Goal: Task Accomplishment & Management: Use online tool/utility

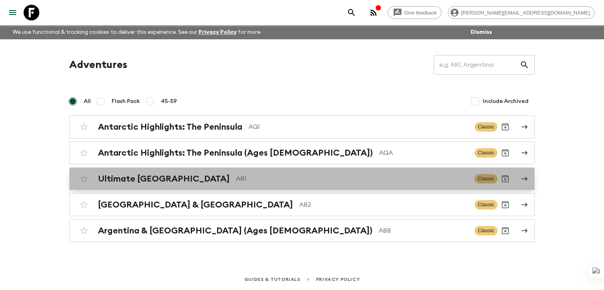
click at [143, 177] on h2 "Ultimate [GEOGRAPHIC_DATA]" at bounding box center [164, 179] width 132 height 10
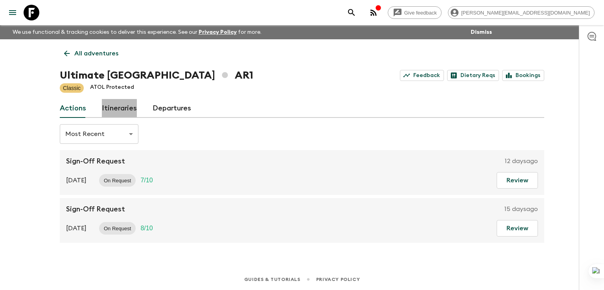
click at [125, 103] on link "Itineraries" at bounding box center [119, 108] width 35 height 19
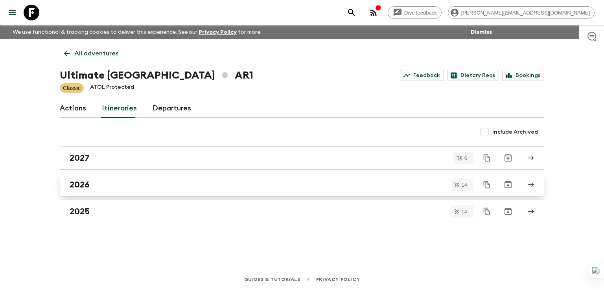
click at [87, 186] on h2 "2026" at bounding box center [80, 185] width 20 height 10
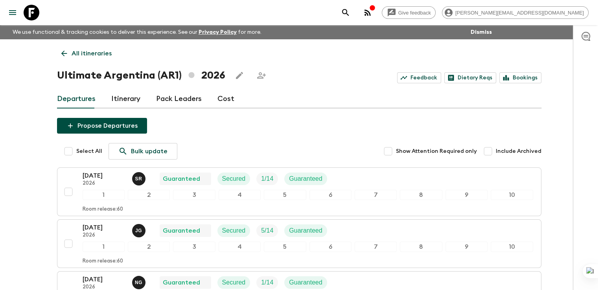
click at [116, 94] on link "Itinerary" at bounding box center [125, 99] width 29 height 19
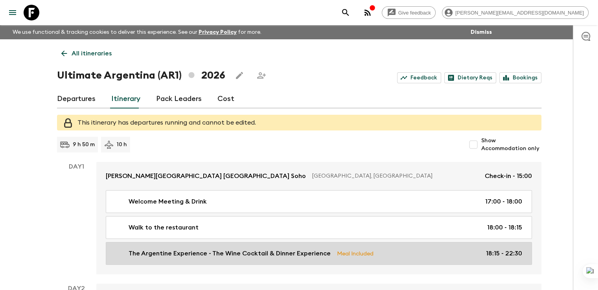
click at [159, 248] on link "The Argentine Experience - The Wine Cocktail & Dinner Experience Meal Included …" at bounding box center [319, 253] width 426 height 23
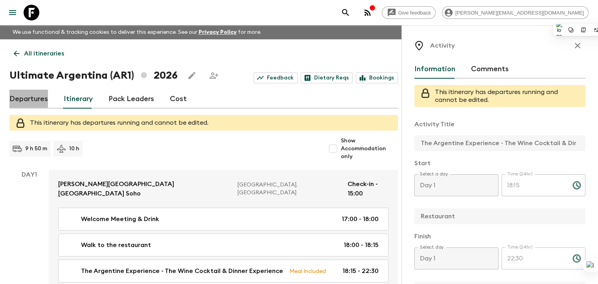
click at [36, 109] on link "Departures" at bounding box center [28, 99] width 39 height 19
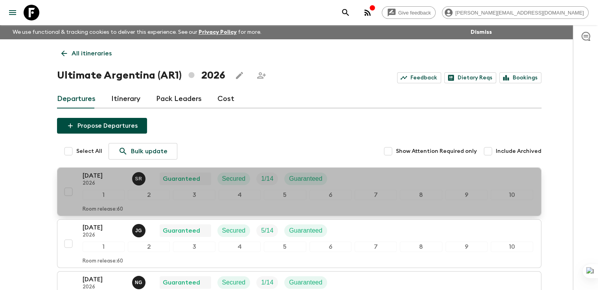
click at [96, 175] on p "22 Jan 2026" at bounding box center [104, 175] width 43 height 9
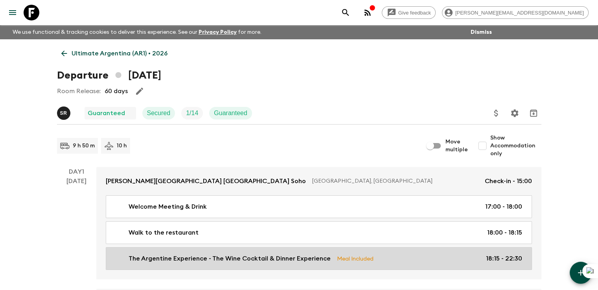
click at [189, 258] on p "The Argentine Experience - The Wine Cocktail & Dinner Experience" at bounding box center [230, 258] width 202 height 9
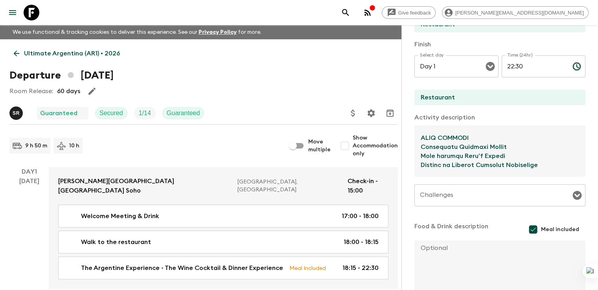
scroll to position [352, 0]
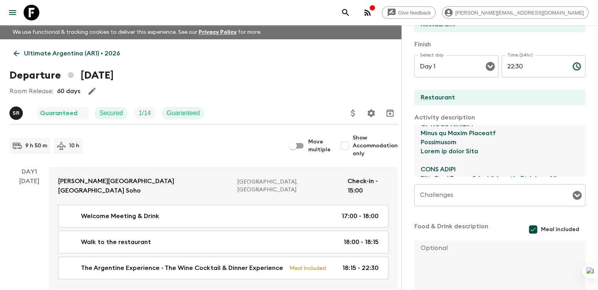
drag, startPoint x: 380, startPoint y: 155, endPoint x: 397, endPoint y: 196, distance: 44.8
click at [415, 196] on div "Activity Title The Argentine Experience - The Wine Cocktail & Dinner Experience…" at bounding box center [500, 107] width 171 height 372
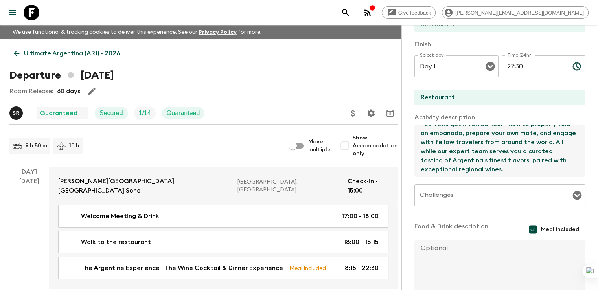
scroll to position [202, 0]
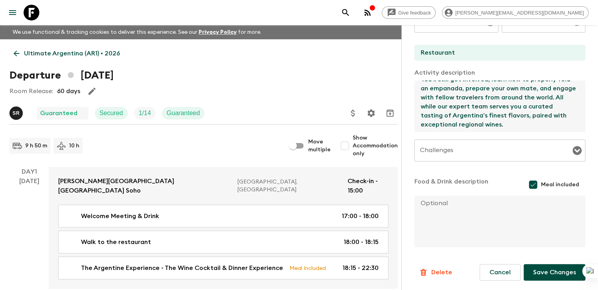
type textarea "Interactive and immersive 7-course, 17-dish dinner tasting menu. This is not a …"
click at [555, 269] on button "Save Changes" at bounding box center [555, 272] width 62 height 17
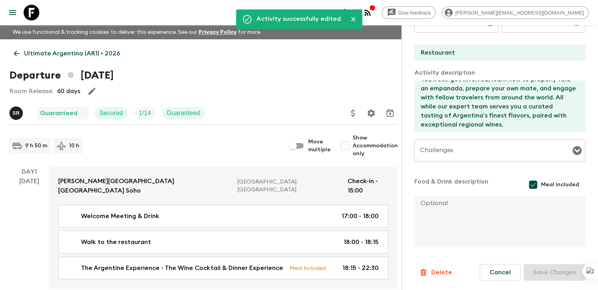
click at [24, 54] on p "Ultimate Argentina (AR1) • 2026" at bounding box center [72, 53] width 96 height 9
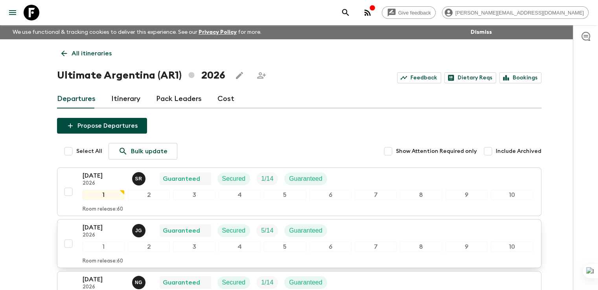
click at [90, 227] on p "12 Feb 2026" at bounding box center [104, 227] width 43 height 9
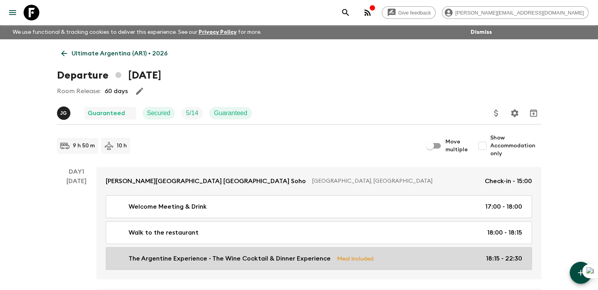
click at [225, 255] on p "The Argentine Experience - The Wine Cocktail & Dinner Experience" at bounding box center [230, 258] width 202 height 9
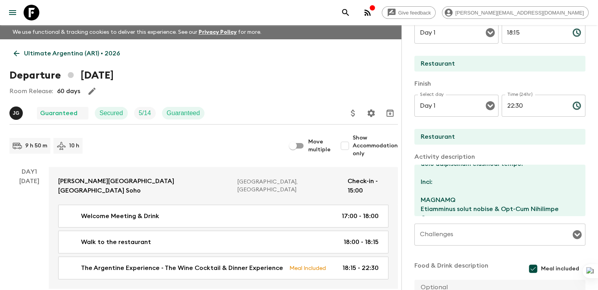
scroll to position [118, 0]
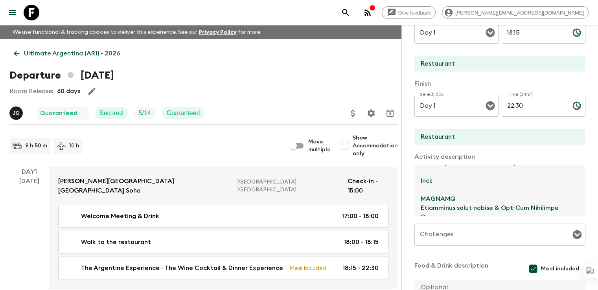
click at [415, 169] on textarea at bounding box center [497, 191] width 165 height 52
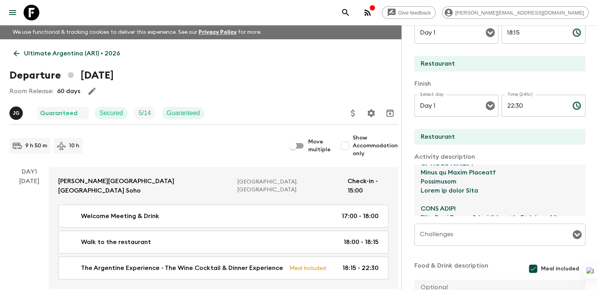
drag, startPoint x: 381, startPoint y: 178, endPoint x: 438, endPoint y: 271, distance: 109.5
click at [438, 271] on div "Activity Title The Argentine Experience - The Wine Cocktail & Dinner Experience…" at bounding box center [500, 147] width 171 height 372
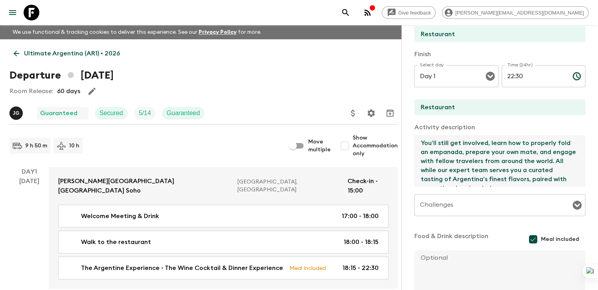
scroll to position [202, 0]
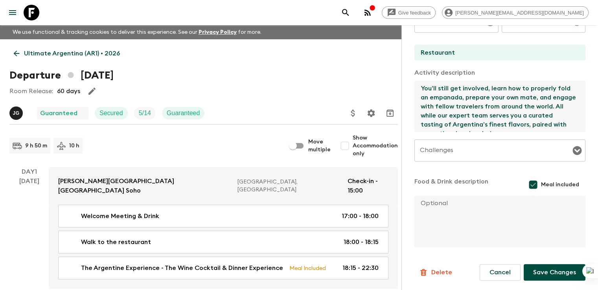
type textarea "Interactive and immersive 7-course, 17-dish dinner tasting menu. This is not a …"
click at [560, 273] on button "Save Changes" at bounding box center [555, 272] width 62 height 17
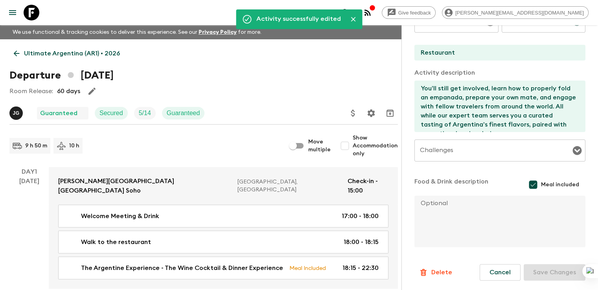
click at [15, 51] on icon at bounding box center [16, 53] width 9 height 9
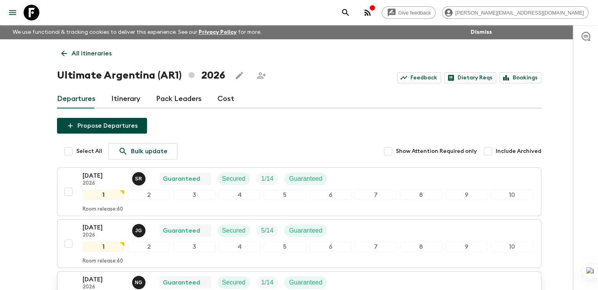
click at [105, 275] on p "14 Mar 2026" at bounding box center [104, 279] width 43 height 9
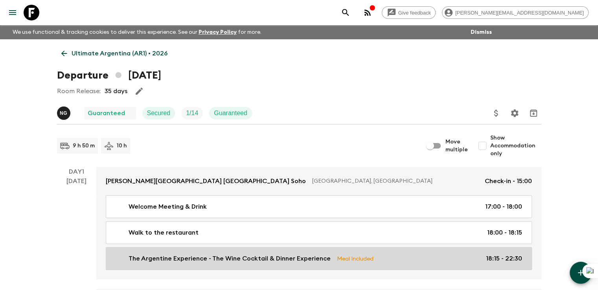
click at [181, 259] on p "The Argentine Experience - The Wine Cocktail & Dinner Experience" at bounding box center [230, 258] width 202 height 9
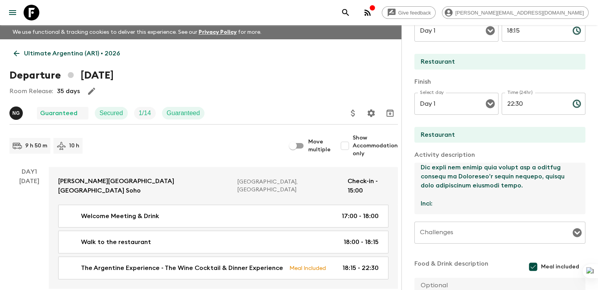
scroll to position [94, 0]
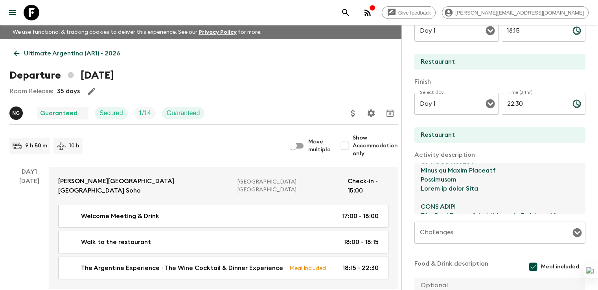
drag, startPoint x: 380, startPoint y: 173, endPoint x: 414, endPoint y: 289, distance: 121.0
click at [415, 289] on div "Activity Title The Argentine Experience - The Wine Cocktail & Dinner Experience…" at bounding box center [500, 145] width 171 height 372
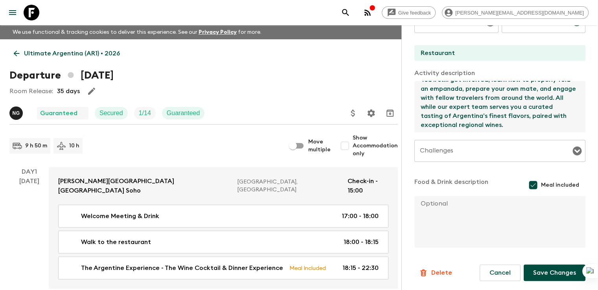
scroll to position [202, 0]
type textarea "Interactive and immersive 7-course, 17-dish dinner tasting menu. This is not a …"
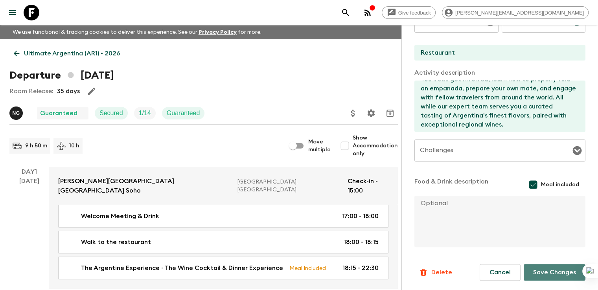
click at [546, 273] on button "Save Changes" at bounding box center [555, 272] width 62 height 17
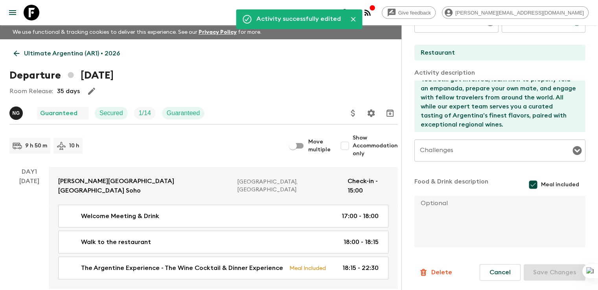
click at [24, 54] on p "Ultimate Argentina (AR1) • 2026" at bounding box center [72, 53] width 96 height 9
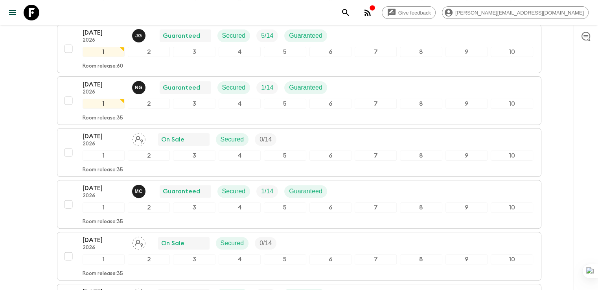
scroll to position [194, 0]
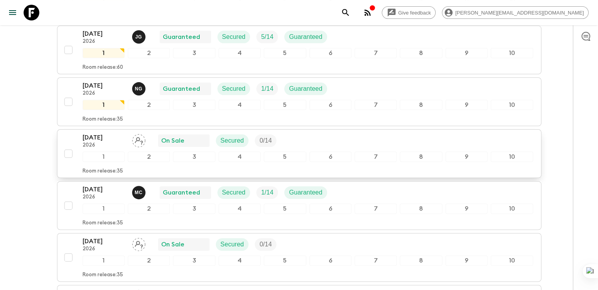
click at [107, 134] on p "29 Mar 2026" at bounding box center [104, 137] width 43 height 9
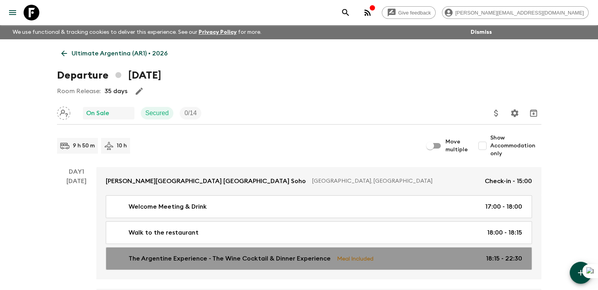
click at [198, 263] on p "The Argentine Experience - The Wine Cocktail & Dinner Experience" at bounding box center [230, 258] width 202 height 9
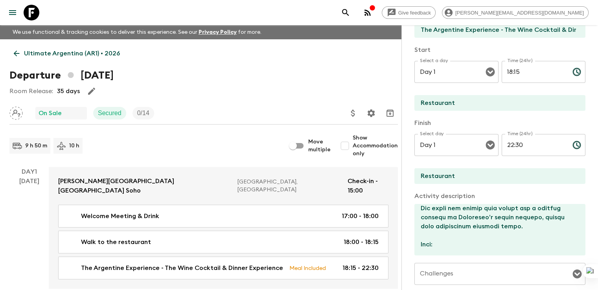
scroll to position [118, 0]
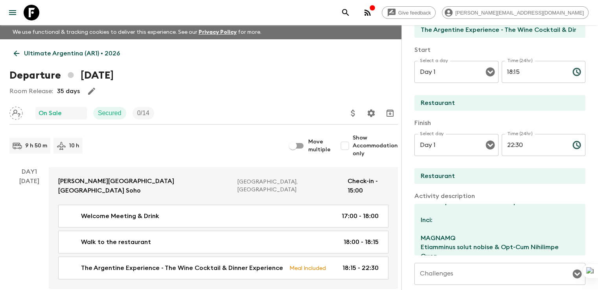
click at [415, 212] on textarea at bounding box center [497, 230] width 165 height 52
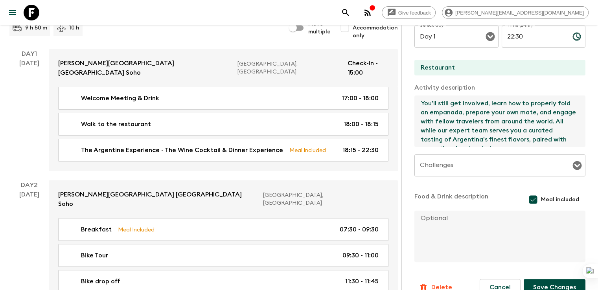
scroll to position [202, 0]
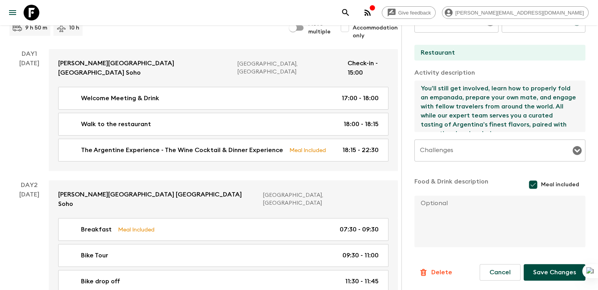
type textarea "Interactive and immersive 7-course, 17-dish dinner tasting menu. This is not a …"
click at [536, 274] on button "Save Changes" at bounding box center [555, 272] width 62 height 17
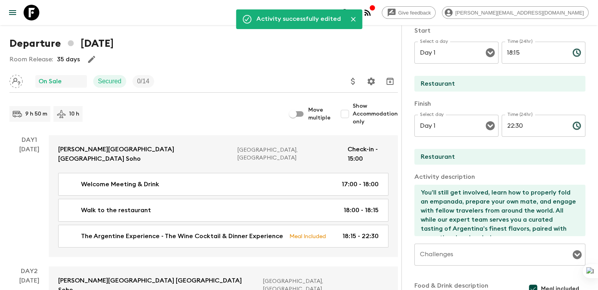
scroll to position [0, 0]
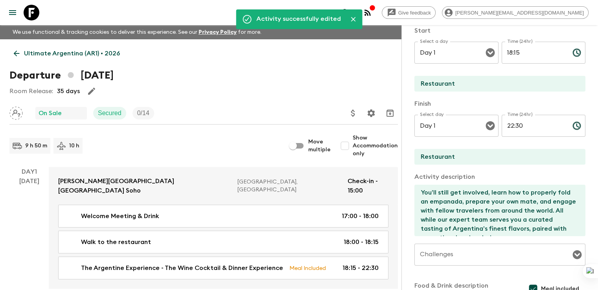
click at [20, 55] on icon at bounding box center [16, 53] width 9 height 9
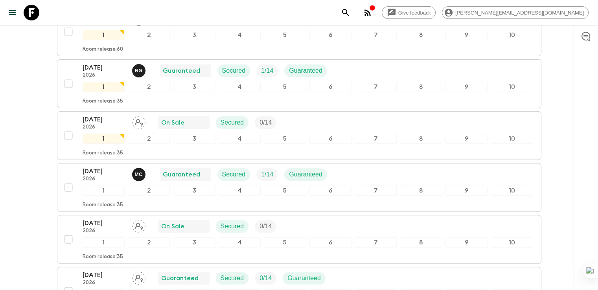
scroll to position [214, 0]
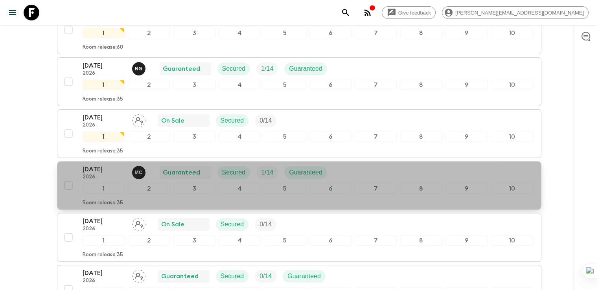
click at [91, 169] on p "02 Apr 2026" at bounding box center [104, 169] width 43 height 9
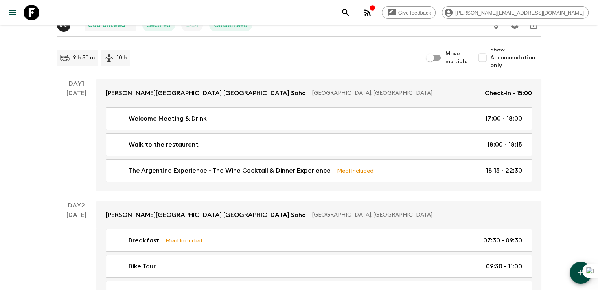
scroll to position [83, 0]
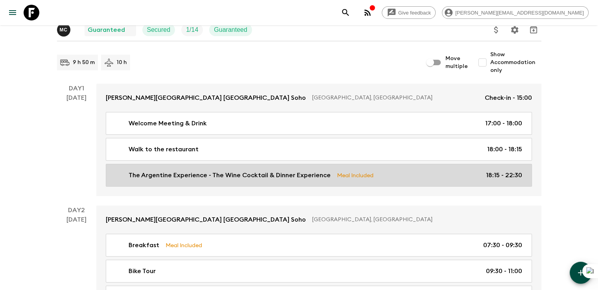
click at [291, 178] on p "The Argentine Experience - The Wine Cocktail & Dinner Experience" at bounding box center [230, 175] width 202 height 9
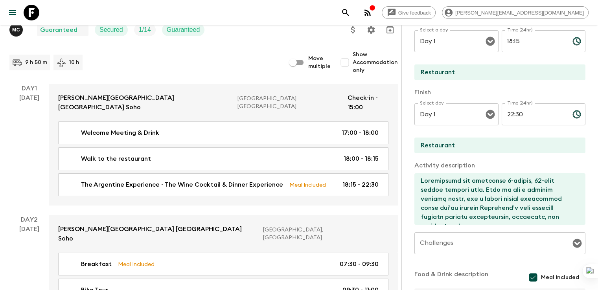
scroll to position [157, 0]
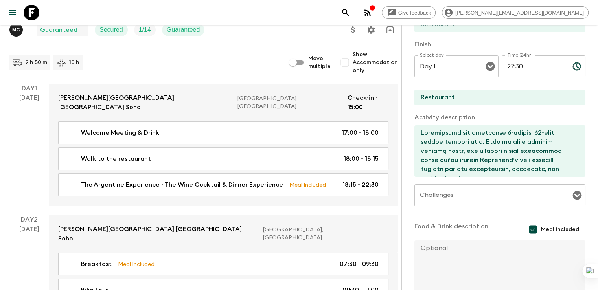
click at [419, 171] on textarea at bounding box center [497, 151] width 165 height 52
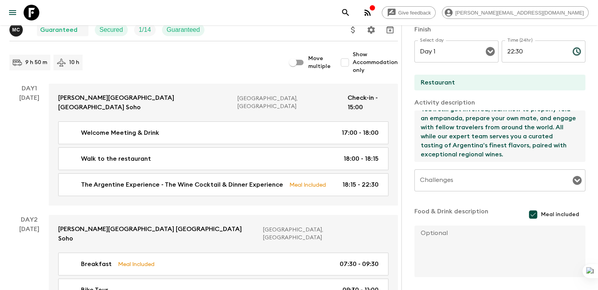
scroll to position [197, 0]
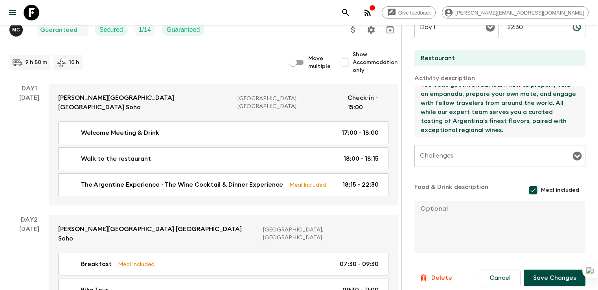
type textarea "Interactive and immersive 7-course, 17-dish dinner tasting menu. This is not a …"
click at [545, 279] on button "Save Changes" at bounding box center [555, 278] width 62 height 17
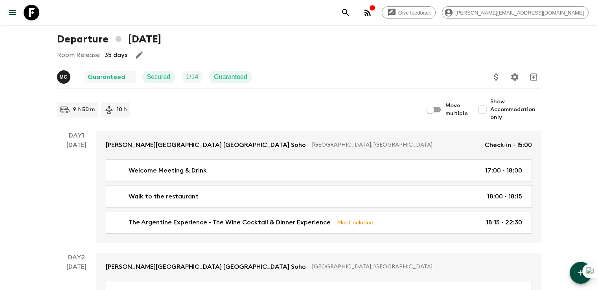
scroll to position [28, 0]
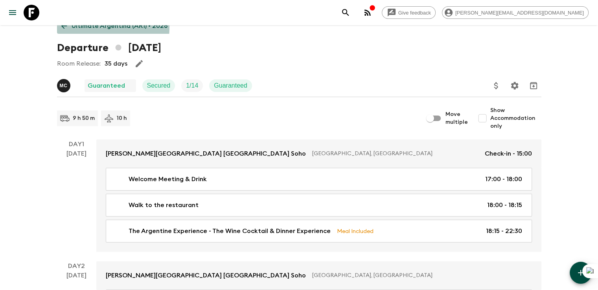
click at [61, 26] on icon at bounding box center [64, 26] width 9 height 9
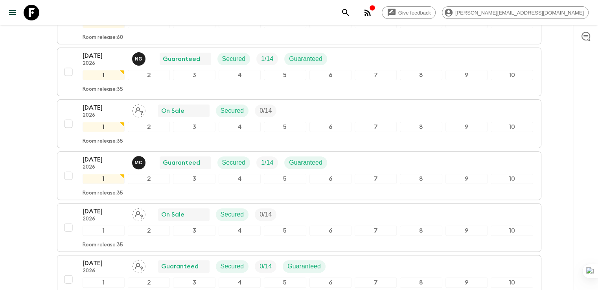
scroll to position [228, 0]
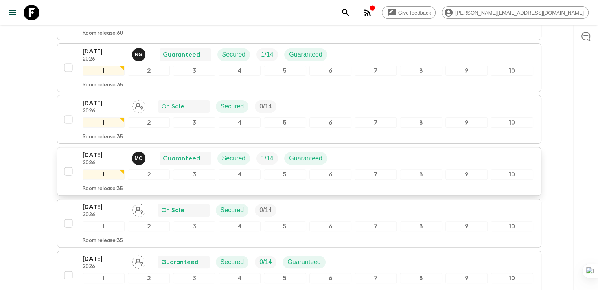
click at [101, 151] on p "02 Apr 2026" at bounding box center [104, 155] width 43 height 9
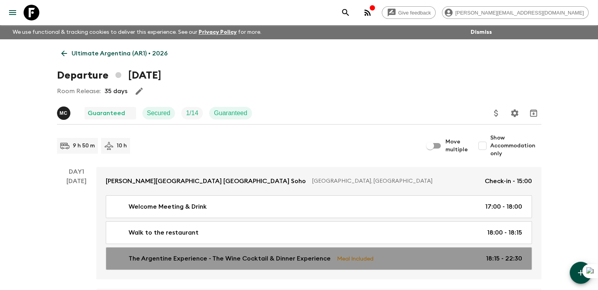
click at [197, 260] on p "The Argentine Experience - The Wine Cocktail & Dinner Experience" at bounding box center [230, 258] width 202 height 9
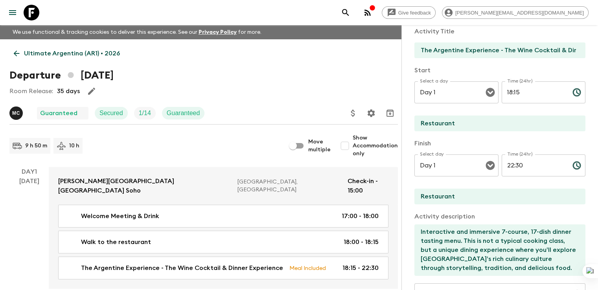
scroll to position [157, 0]
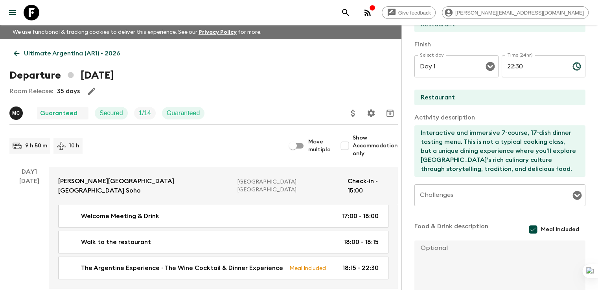
click at [424, 173] on textarea "Interactive and immersive 7-course, 17-dish dinner tasting menu. This is not a …" at bounding box center [497, 151] width 165 height 52
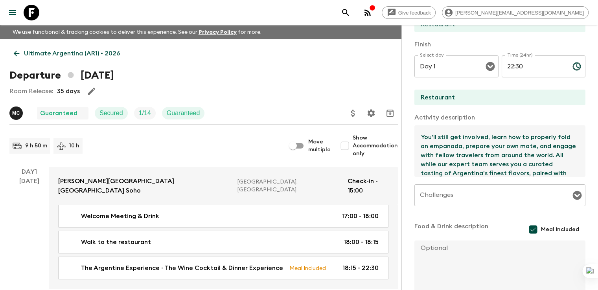
scroll to position [59, 0]
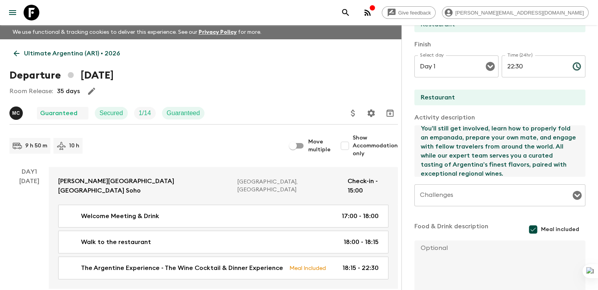
click at [24, 53] on link "Ultimate Argentina (AR1) • 2026" at bounding box center [66, 54] width 115 height 16
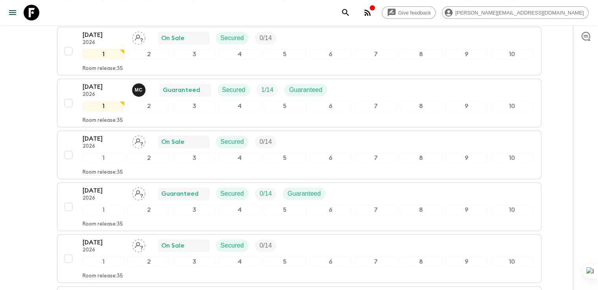
scroll to position [315, 0]
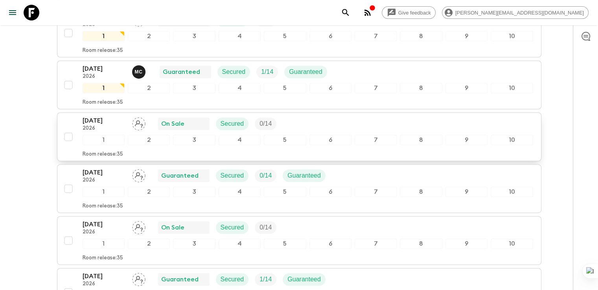
click at [101, 120] on p "16 Apr 2026" at bounding box center [104, 120] width 43 height 9
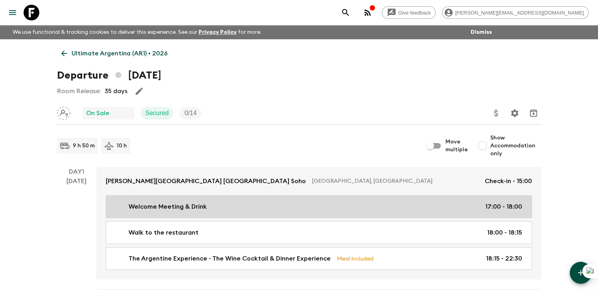
click at [272, 258] on p "The Argentine Experience - The Wine Cocktail & Dinner Experience" at bounding box center [230, 258] width 202 height 9
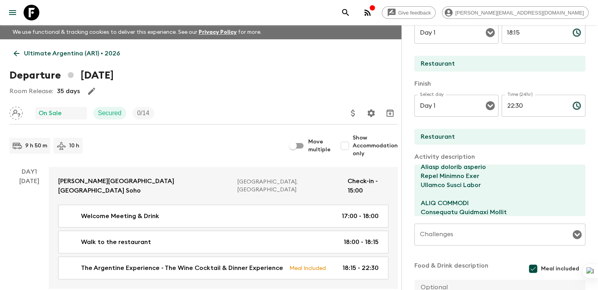
scroll to position [275, 0]
click at [448, 178] on textarea at bounding box center [497, 191] width 165 height 52
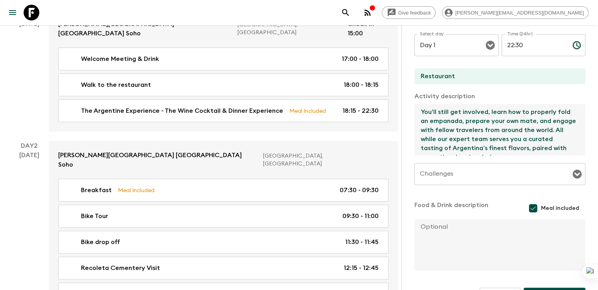
scroll to position [202, 0]
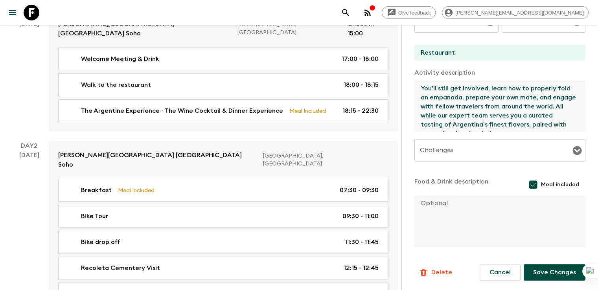
type textarea "Interactive and immersive 7-course, 17-dish dinner tasting menu. This is not a …"
click at [556, 271] on button "Save Changes" at bounding box center [555, 272] width 62 height 17
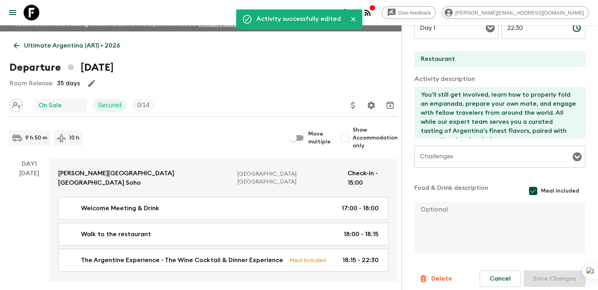
scroll to position [0, 0]
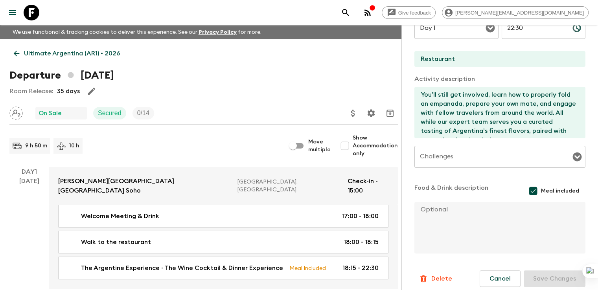
click at [25, 51] on p "Ultimate Argentina (AR1) • 2026" at bounding box center [72, 53] width 96 height 9
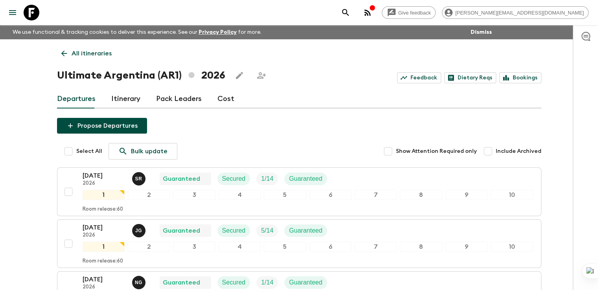
click at [74, 55] on p "All itineraries" at bounding box center [92, 53] width 40 height 9
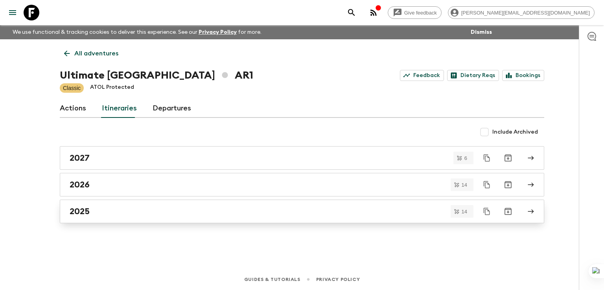
click at [83, 211] on h2 "2025" at bounding box center [80, 211] width 20 height 10
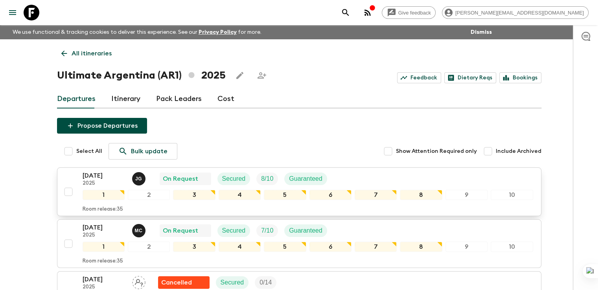
click at [101, 176] on p "[DATE]" at bounding box center [104, 175] width 43 height 9
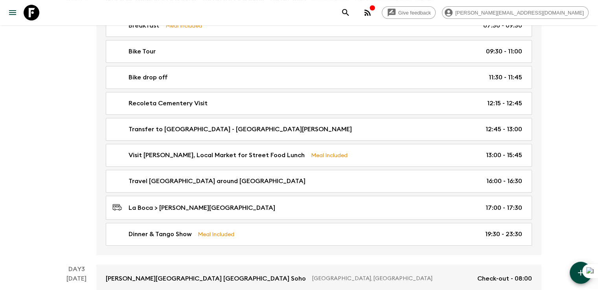
scroll to position [344, 0]
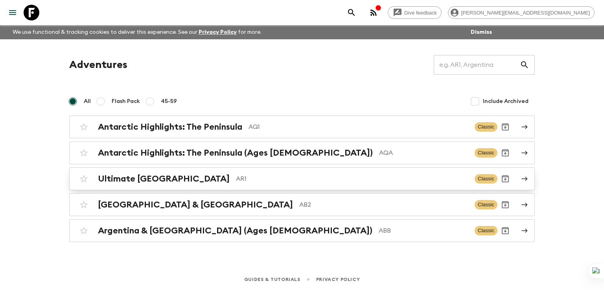
click at [131, 178] on h2 "Ultimate [GEOGRAPHIC_DATA]" at bounding box center [164, 179] width 132 height 10
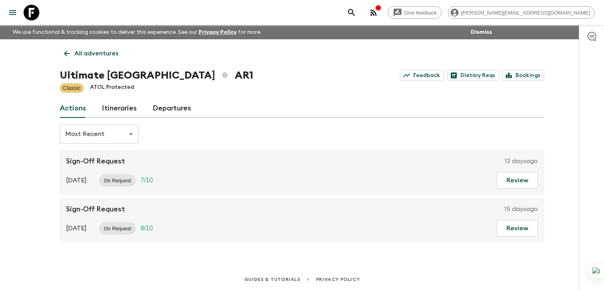
click at [120, 110] on link "Itineraries" at bounding box center [119, 108] width 35 height 19
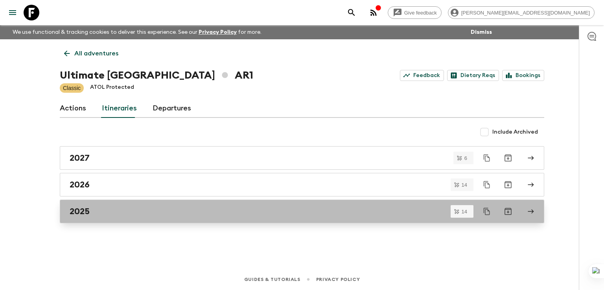
click at [83, 212] on h2 "2025" at bounding box center [80, 211] width 20 height 10
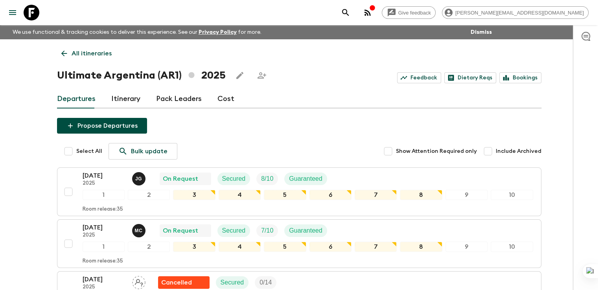
click at [123, 101] on link "Itinerary" at bounding box center [125, 99] width 29 height 19
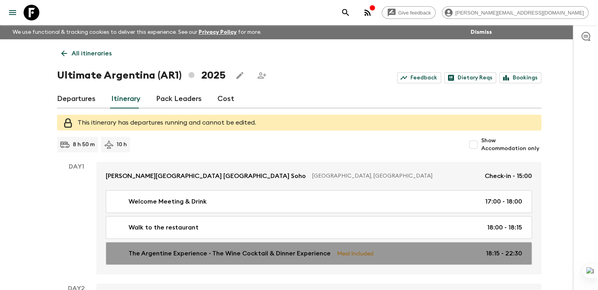
click at [245, 252] on p "The Argentine Experience - The Wine Cocktail & Dinner Experience" at bounding box center [230, 253] width 202 height 9
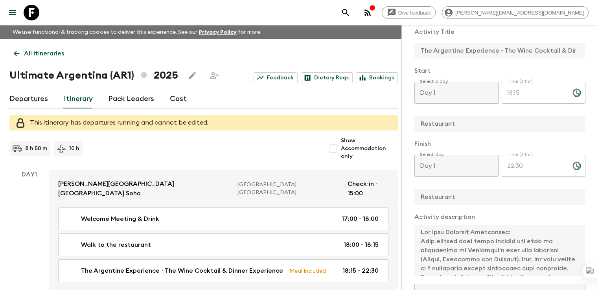
scroll to position [230, 0]
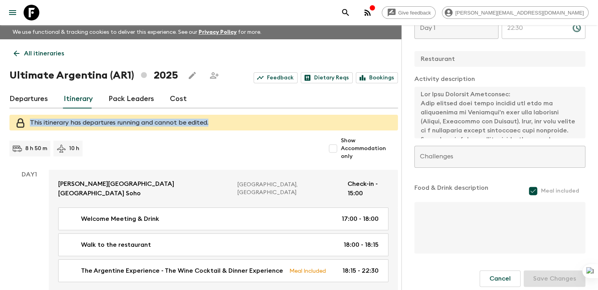
drag, startPoint x: 208, startPoint y: 140, endPoint x: 27, endPoint y: 132, distance: 180.7
click at [27, 131] on div "This itinerary has departures running and cannot be edited." at bounding box center [203, 123] width 389 height 16
copy span "This itinerary has departures running and cannot be edited."
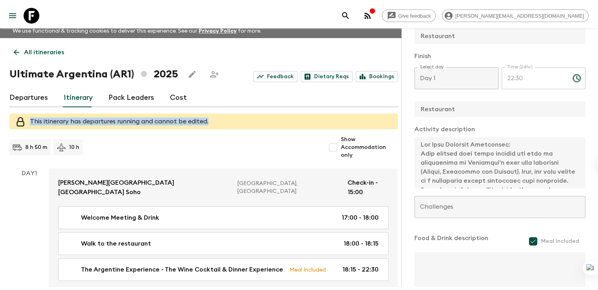
scroll to position [3, 0]
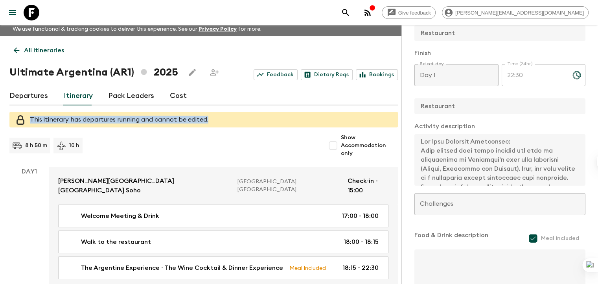
click at [32, 105] on link "Departures" at bounding box center [28, 96] width 39 height 19
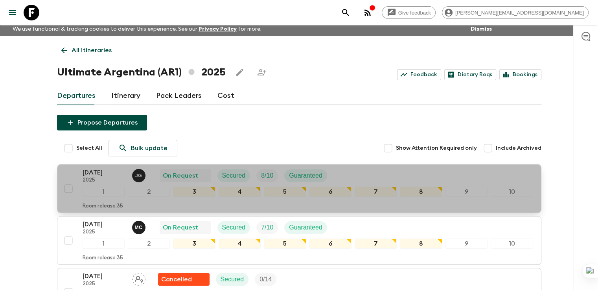
click at [104, 177] on p "[DATE]" at bounding box center [104, 172] width 43 height 9
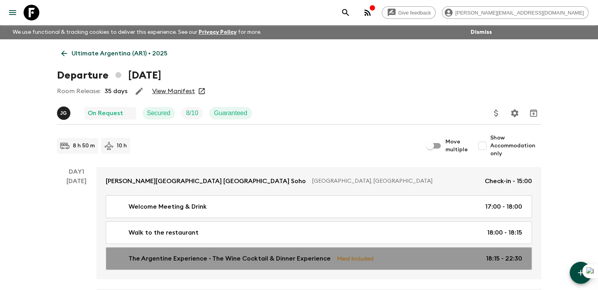
click at [181, 256] on p "The Argentine Experience - The Wine Cocktail & Dinner Experience" at bounding box center [230, 258] width 202 height 9
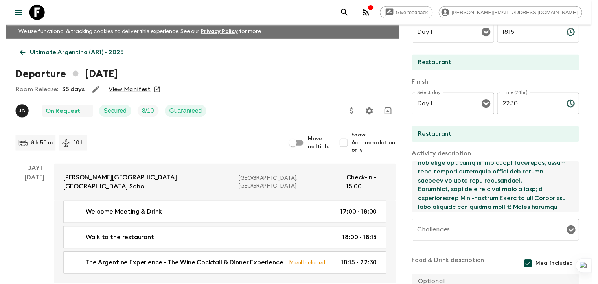
scroll to position [362, 0]
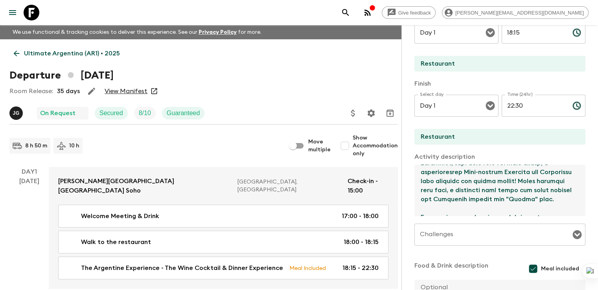
drag, startPoint x: 382, startPoint y: 172, endPoint x: 559, endPoint y: 229, distance: 186.1
click at [559, 229] on div "Activity Title The Argentine Experience - The Wine Cocktail & Dinner Experience…" at bounding box center [500, 147] width 171 height 372
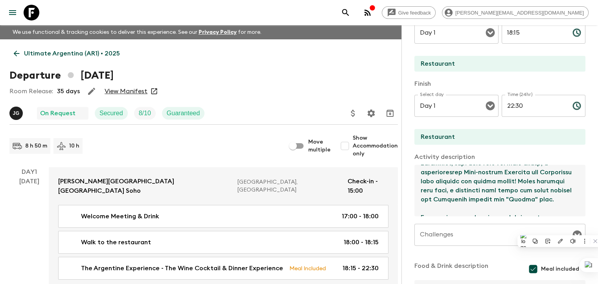
paste textarea "Interactive and immersive 7-course, 17-dish dinner tasting menu. This is not a …"
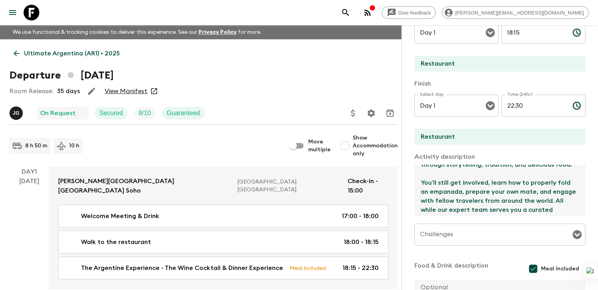
scroll to position [45, 0]
type textarea "Interactive and immersive 7-course, 17-dish dinner tasting menu. This is not a …"
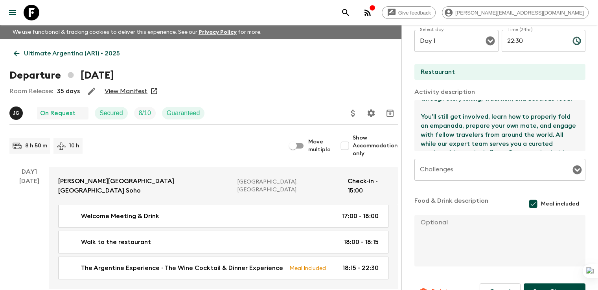
scroll to position [197, 0]
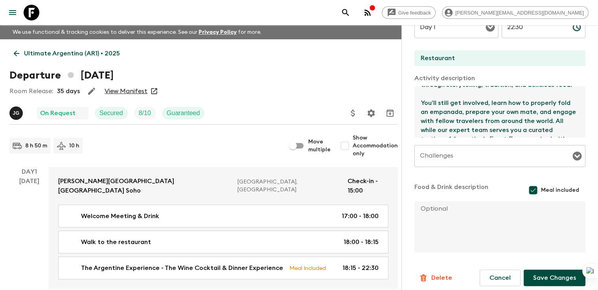
click at [546, 280] on button "Save Changes" at bounding box center [555, 278] width 62 height 17
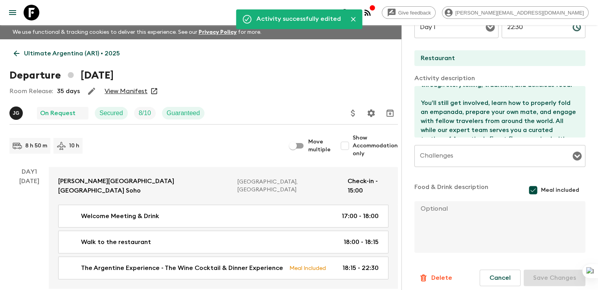
click at [15, 55] on icon at bounding box center [16, 53] width 9 height 9
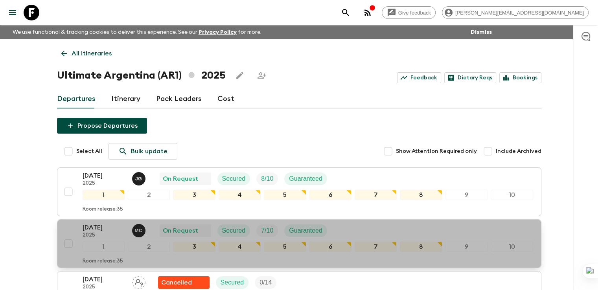
click at [83, 226] on p "[DATE]" at bounding box center [104, 227] width 43 height 9
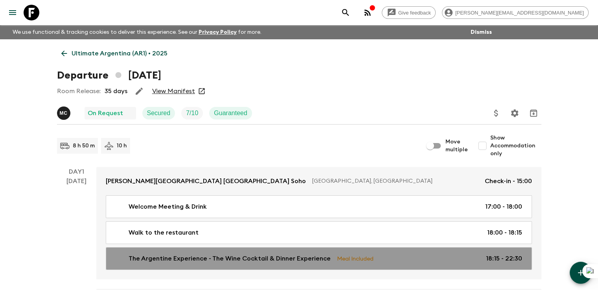
click at [188, 257] on p "The Argentine Experience - The Wine Cocktail & Dinner Experience" at bounding box center [230, 258] width 202 height 9
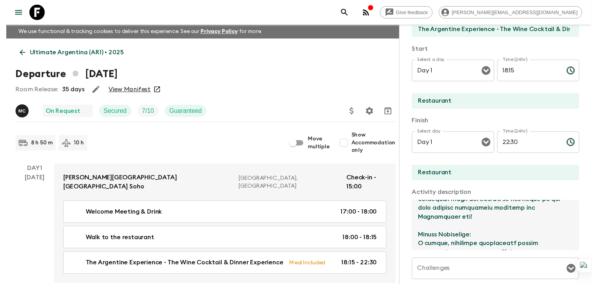
scroll to position [362, 0]
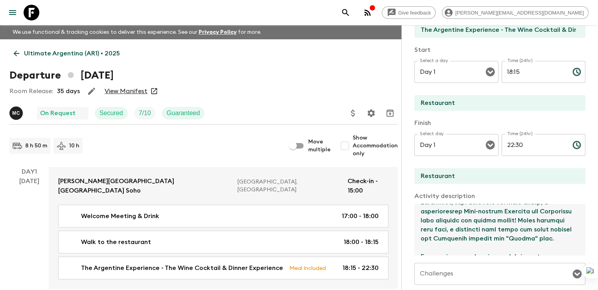
drag, startPoint x: 381, startPoint y: 212, endPoint x: 600, endPoint y: 292, distance: 233.4
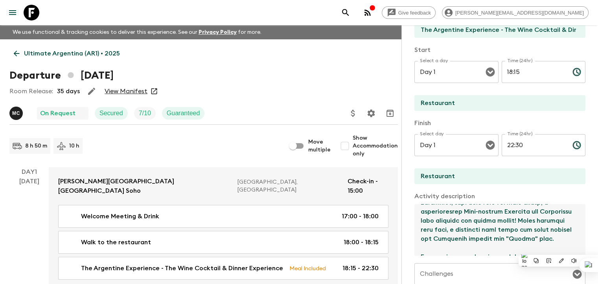
paste textarea "Interactive and immersive 7-course, 17-dish dinner tasting menu. This is not a …"
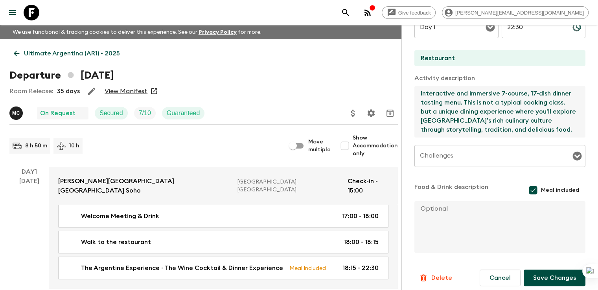
scroll to position [202, 0]
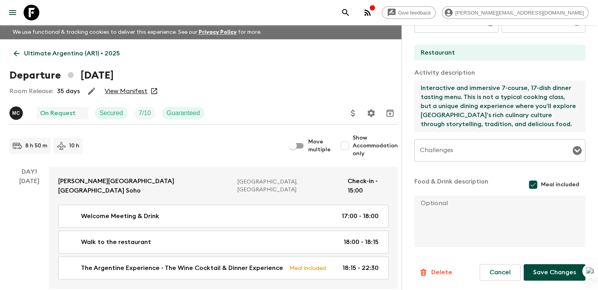
type textarea "Interactive and immersive 7-course, 17-dish dinner tasting menu. This is not a …"
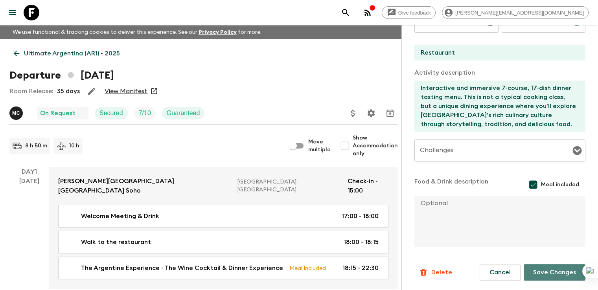
click at [543, 272] on button "Save Changes" at bounding box center [555, 272] width 62 height 17
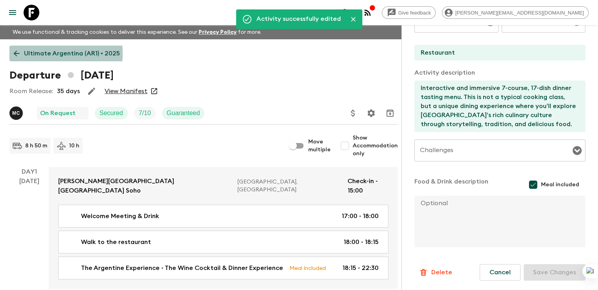
click at [28, 53] on p "Ultimate Argentina (AR1) • 2025" at bounding box center [72, 53] width 96 height 9
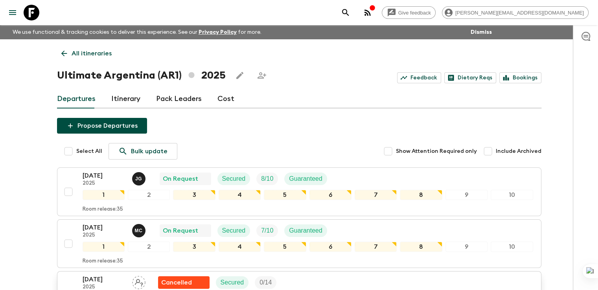
click at [98, 280] on p "[DATE]" at bounding box center [104, 279] width 43 height 9
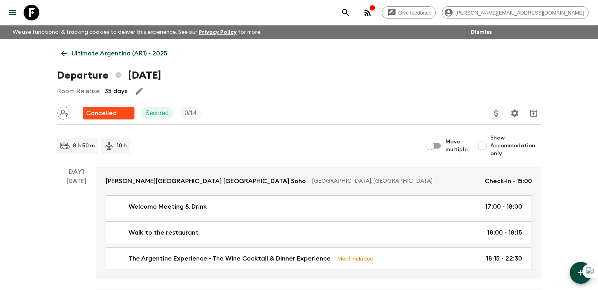
click at [65, 49] on icon at bounding box center [64, 53] width 9 height 9
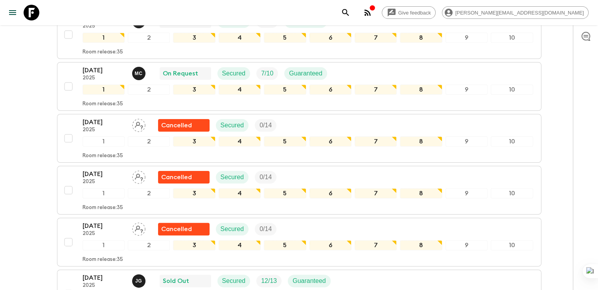
scroll to position [197, 0]
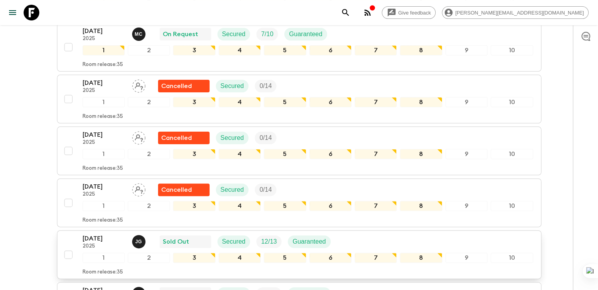
click at [102, 241] on p "[DATE]" at bounding box center [104, 238] width 43 height 9
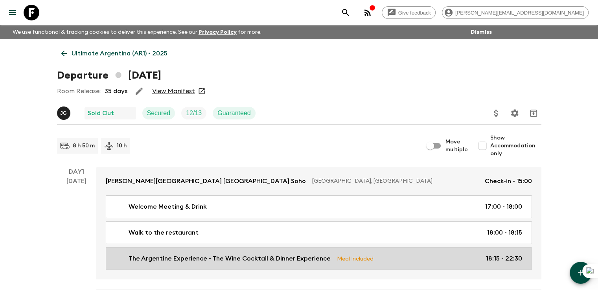
drag, startPoint x: 157, startPoint y: 257, endPoint x: 170, endPoint y: 257, distance: 12.6
click at [157, 257] on p "The Argentine Experience - The Wine Cocktail & Dinner Experience" at bounding box center [230, 258] width 202 height 9
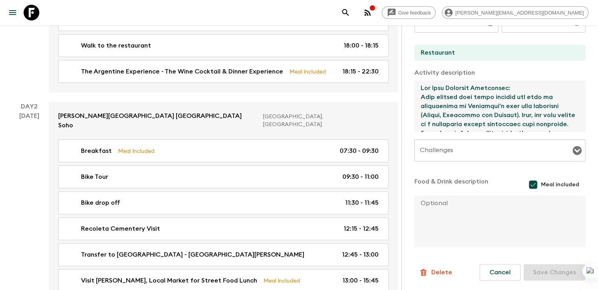
drag, startPoint x: 381, startPoint y: 87, endPoint x: 567, endPoint y: 101, distance: 186.5
click at [567, 101] on textarea at bounding box center [497, 107] width 165 height 52
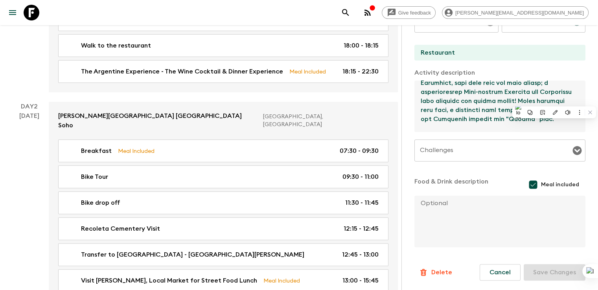
scroll to position [362, 0]
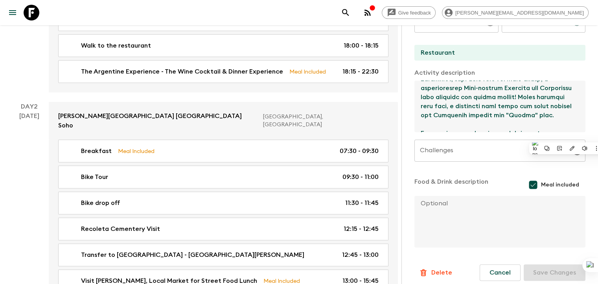
click at [531, 126] on textarea at bounding box center [497, 107] width 165 height 52
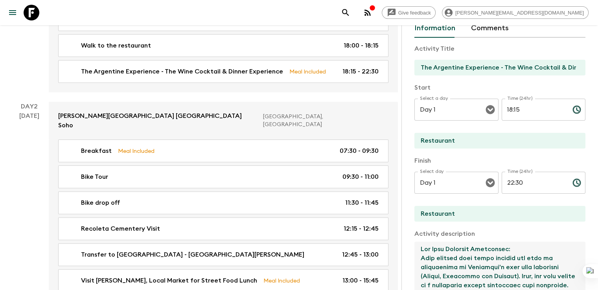
scroll to position [0, 0]
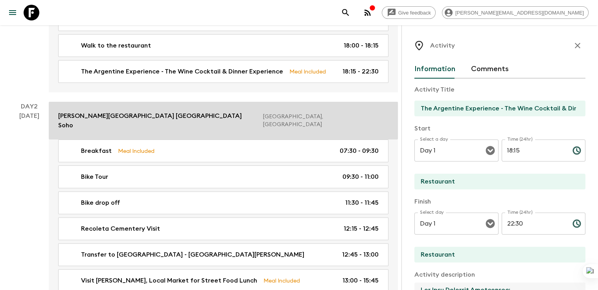
drag, startPoint x: 531, startPoint y: 126, endPoint x: 348, endPoint y: 127, distance: 182.9
paste textarea "Interactive and immersive 7-course, 17-dish dinner tasting menu. This is not a …"
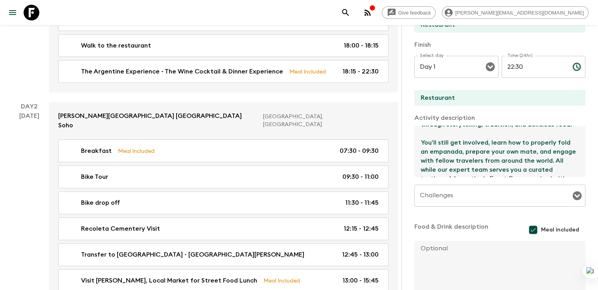
scroll to position [202, 0]
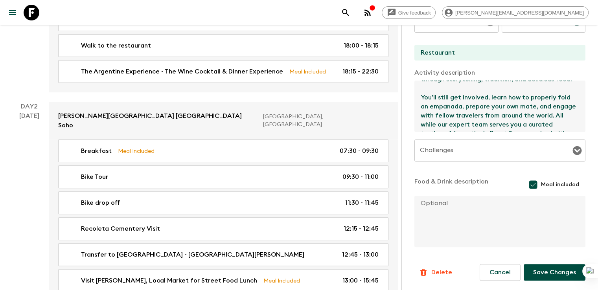
type textarea "Interactive and immersive 7-course, 17-dish dinner tasting menu. This is not a …"
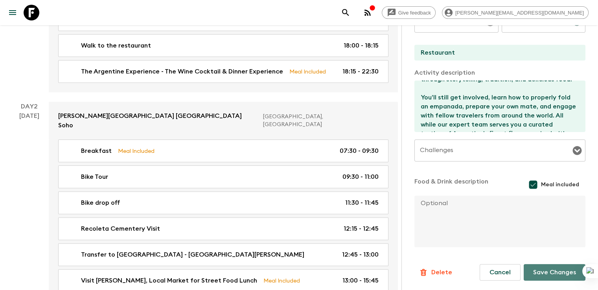
click at [552, 273] on button "Save Changes" at bounding box center [555, 272] width 62 height 17
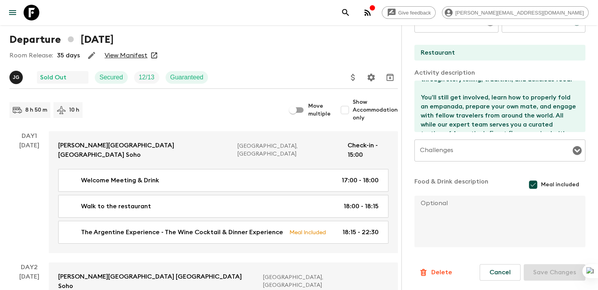
scroll to position [0, 0]
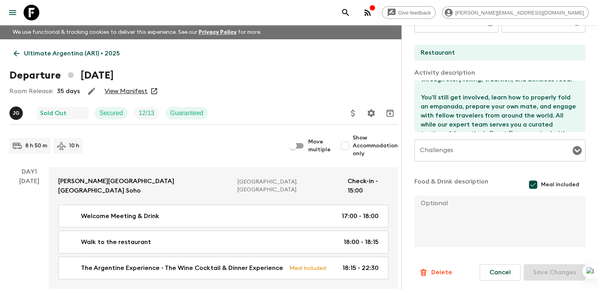
click at [26, 50] on p "Ultimate Argentina (AR1) • 2025" at bounding box center [72, 53] width 96 height 9
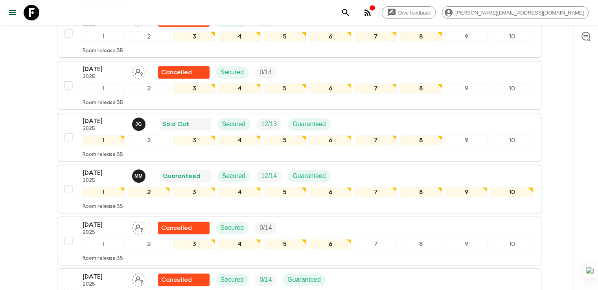
scroll to position [329, 0]
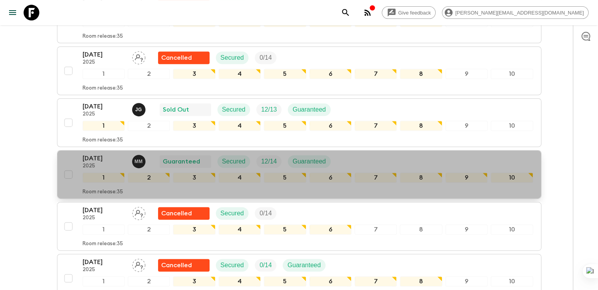
click at [92, 154] on p "[DATE]" at bounding box center [104, 158] width 43 height 9
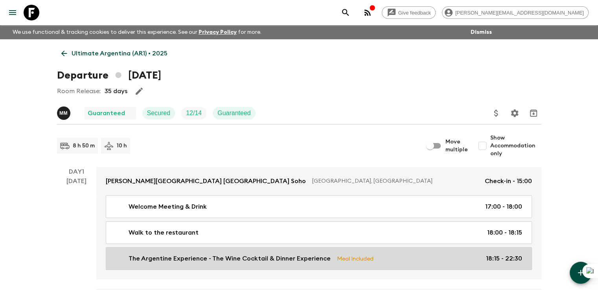
click at [154, 263] on p "The Argentine Experience - The Wine Cocktail & Dinner Experience" at bounding box center [230, 258] width 202 height 9
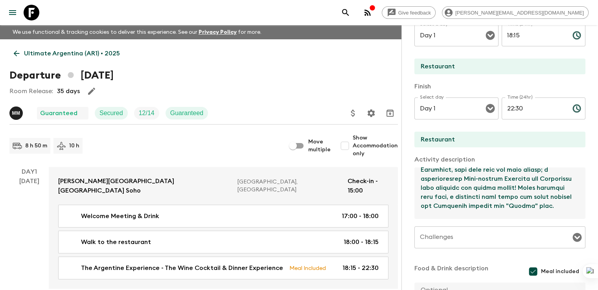
scroll to position [362, 0]
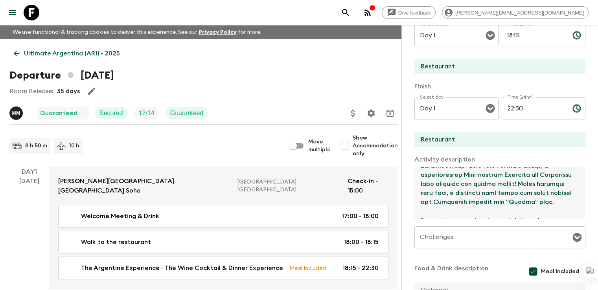
drag, startPoint x: 379, startPoint y: 175, endPoint x: 550, endPoint y: 254, distance: 188.3
click at [550, 254] on div "Activity Title The Argentine Experience - The Wine Cocktail & Dinner Experience…" at bounding box center [500, 149] width 171 height 372
paste textarea "Interactive and immersive 7-course, 17-dish dinner tasting menu. This is not a …"
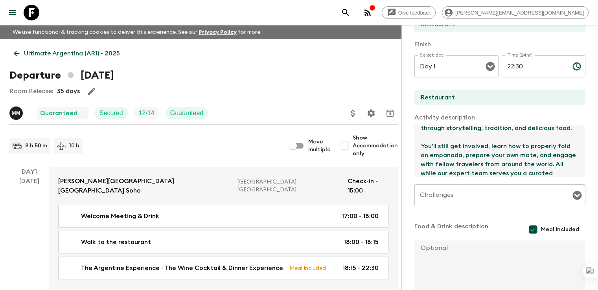
scroll to position [202, 0]
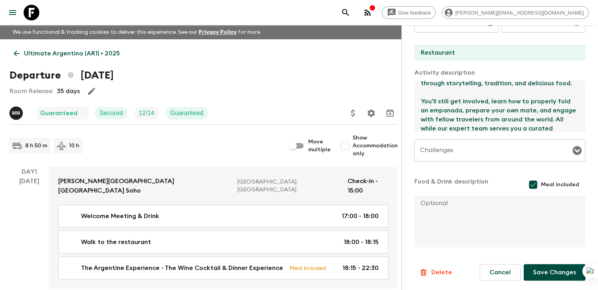
type textarea "Interactive and immersive 7-course, 17-dish dinner tasting menu. This is not a …"
click at [549, 272] on button "Save Changes" at bounding box center [555, 272] width 62 height 17
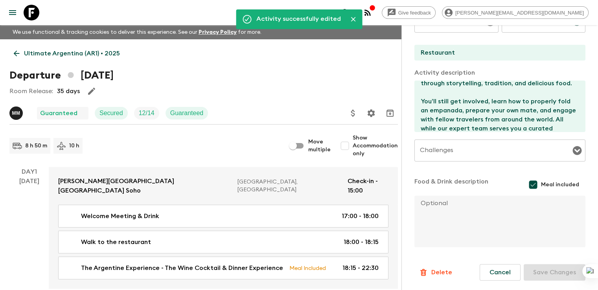
click at [16, 51] on icon at bounding box center [16, 53] width 9 height 9
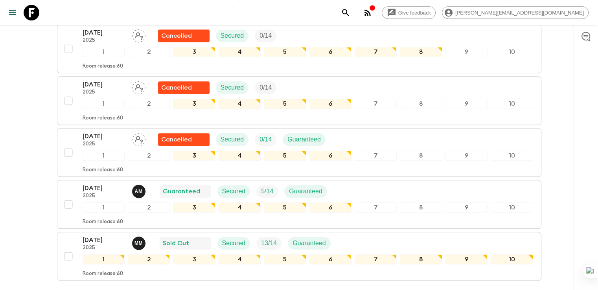
scroll to position [620, 0]
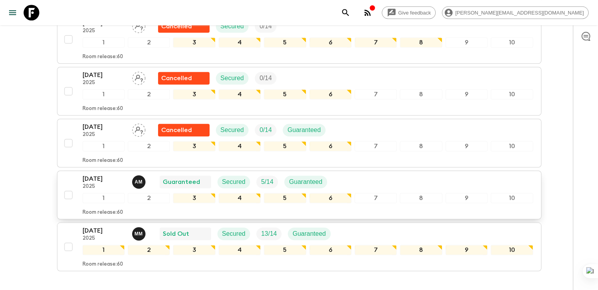
click at [105, 175] on p "[DATE]" at bounding box center [104, 178] width 43 height 9
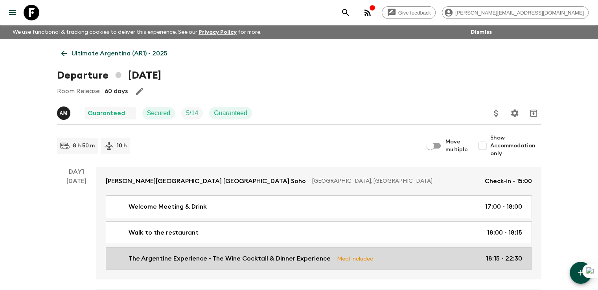
click at [272, 261] on p "The Argentine Experience - The Wine Cocktail & Dinner Experience" at bounding box center [230, 258] width 202 height 9
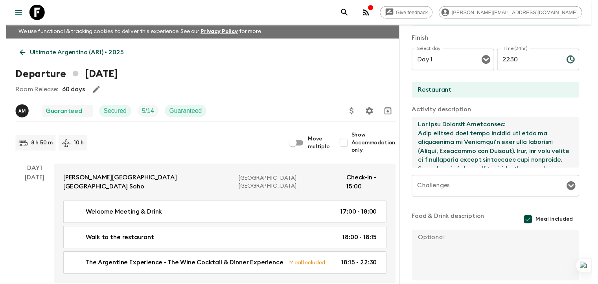
scroll to position [362, 0]
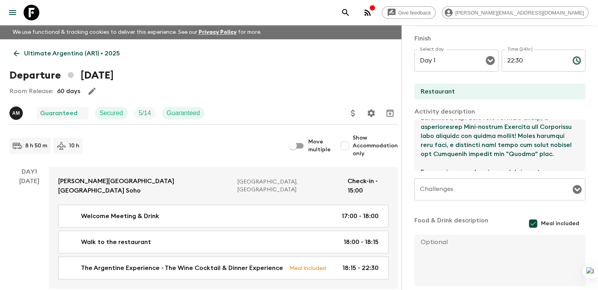
drag, startPoint x: 380, startPoint y: 128, endPoint x: 604, endPoint y: 232, distance: 246.3
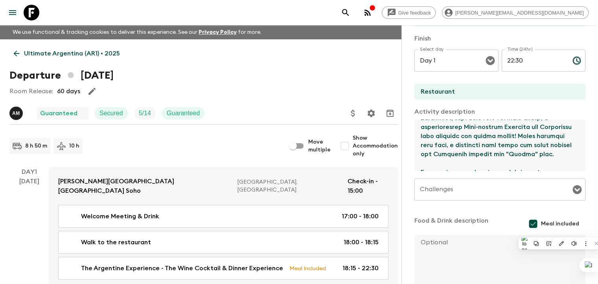
paste textarea "Interactive and immersive 7-course, 17-dish dinner tasting menu. This is not a …"
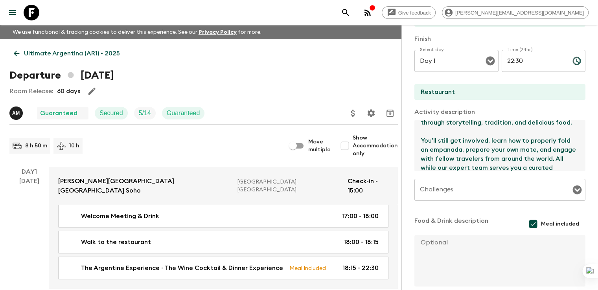
scroll to position [202, 0]
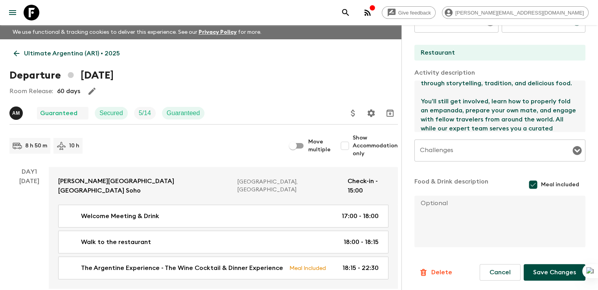
type textarea "Interactive and immersive 7-course, 17-dish dinner tasting menu. This is not a …"
click at [554, 271] on button "Save Changes" at bounding box center [555, 272] width 62 height 17
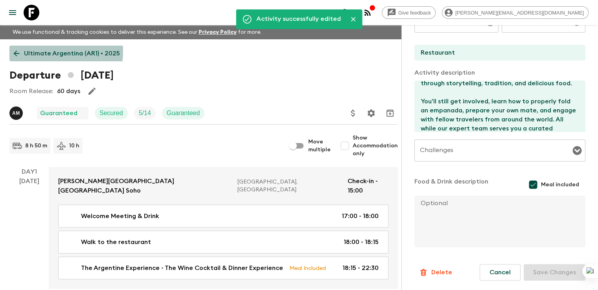
click at [24, 51] on p "Ultimate Argentina (AR1) • 2025" at bounding box center [72, 53] width 96 height 9
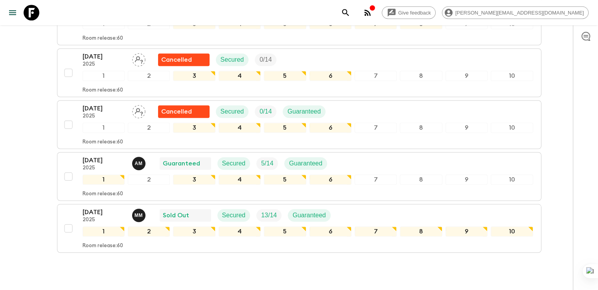
scroll to position [668, 0]
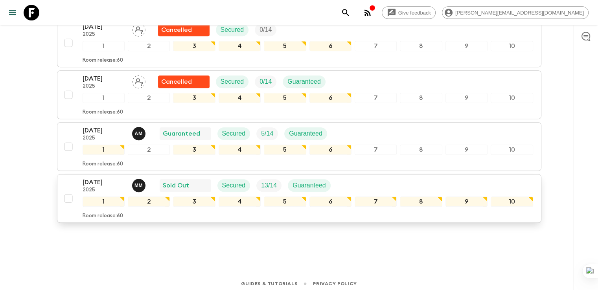
click at [102, 178] on p "[DATE]" at bounding box center [104, 182] width 43 height 9
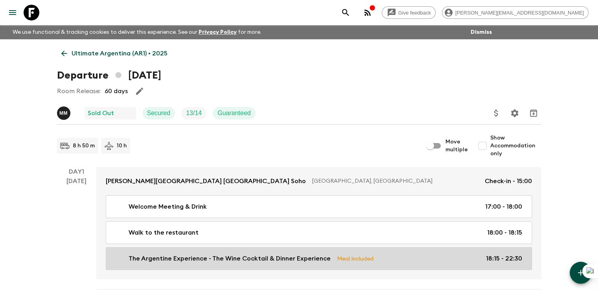
click at [220, 259] on p "The Argentine Experience - The Wine Cocktail & Dinner Experience" at bounding box center [230, 258] width 202 height 9
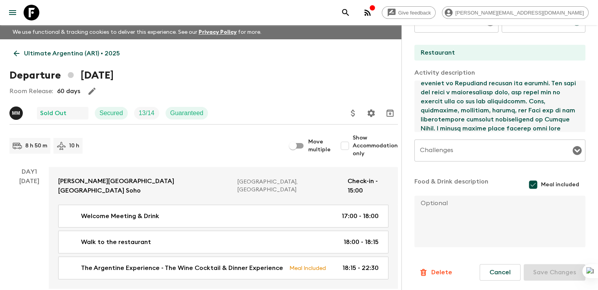
scroll to position [362, 0]
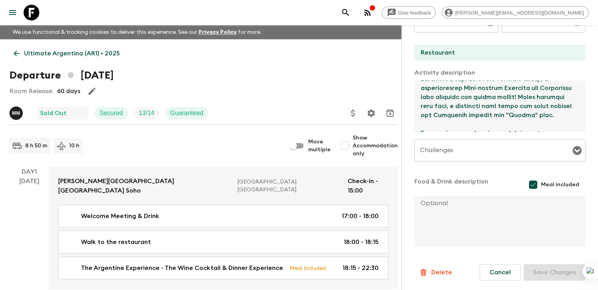
drag, startPoint x: 380, startPoint y: 89, endPoint x: 604, endPoint y: 239, distance: 269.5
paste textarea "Interactive and immersive 7-course, 17-dish dinner tasting menu. This is not a …"
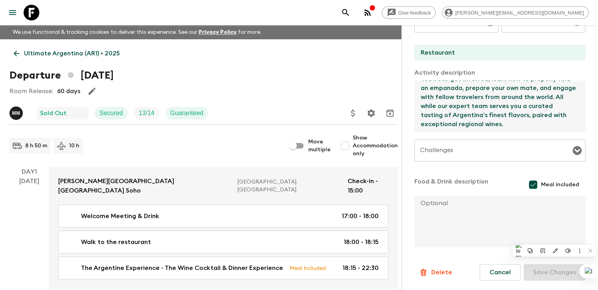
scroll to position [41, 0]
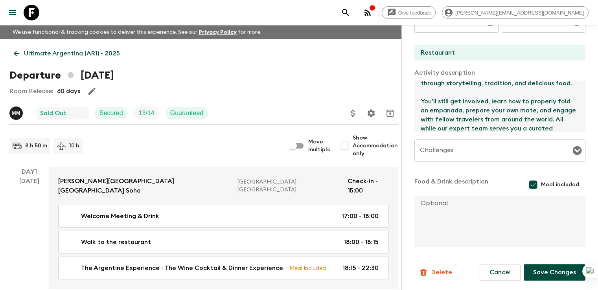
type textarea "Interactive and immersive 7-course, 17-dish dinner tasting menu. This is not a …"
click at [557, 273] on button "Save Changes" at bounding box center [555, 272] width 62 height 17
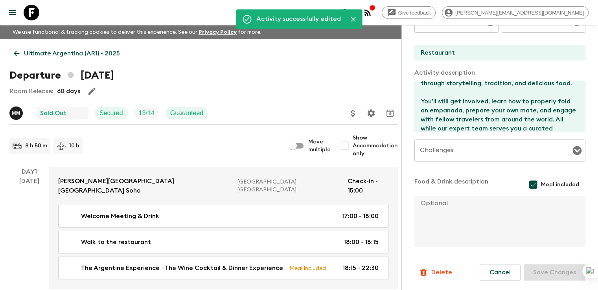
click at [19, 52] on icon at bounding box center [16, 53] width 9 height 9
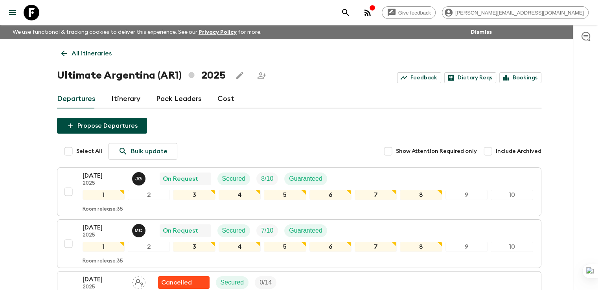
click at [68, 55] on icon at bounding box center [64, 53] width 9 height 9
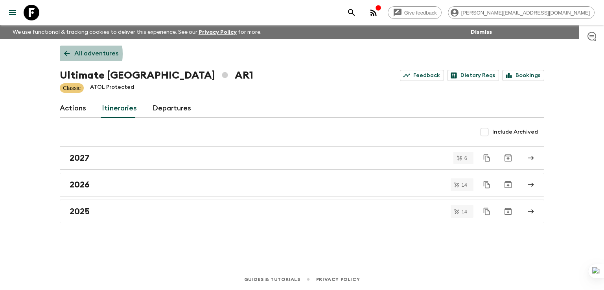
click at [66, 54] on icon at bounding box center [67, 53] width 9 height 9
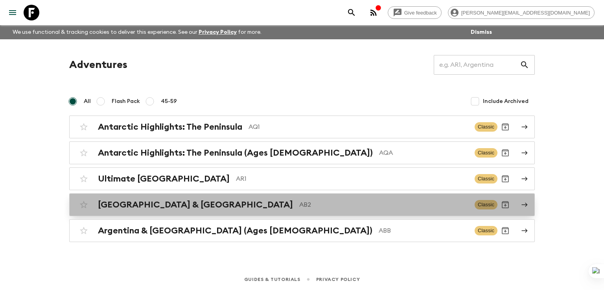
click at [153, 207] on h2 "[GEOGRAPHIC_DATA] & [GEOGRAPHIC_DATA]" at bounding box center [195, 205] width 195 height 10
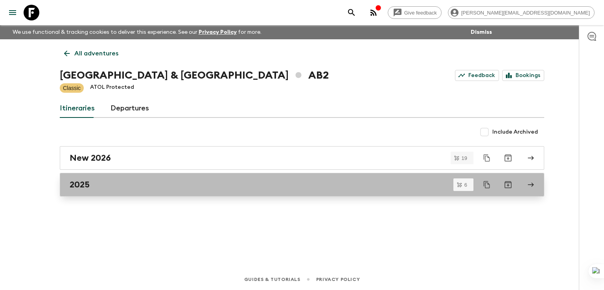
click at [77, 184] on h2 "2025" at bounding box center [80, 185] width 20 height 10
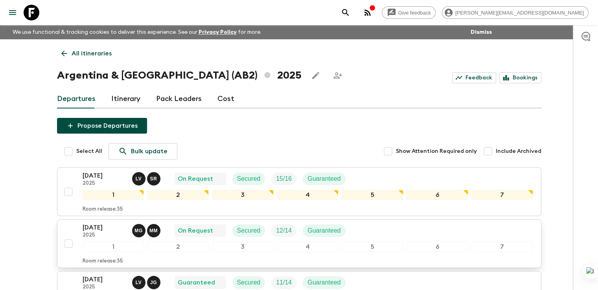
click at [98, 230] on p "[DATE]" at bounding box center [104, 227] width 43 height 9
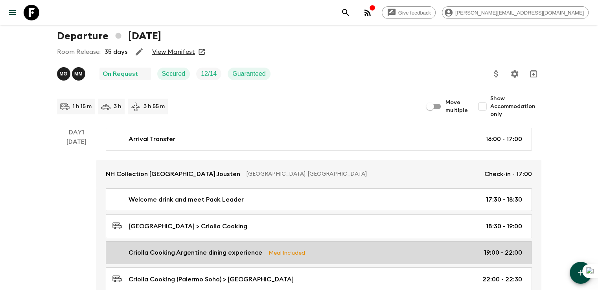
scroll to position [79, 0]
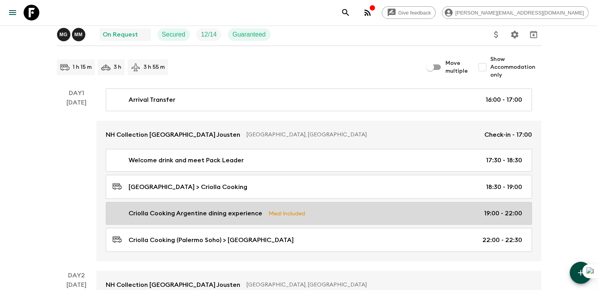
click at [192, 214] on p "Criolla Cooking Argentine dining experience" at bounding box center [196, 213] width 134 height 9
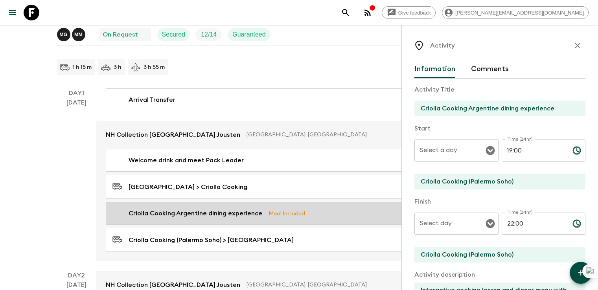
type input "Day 1"
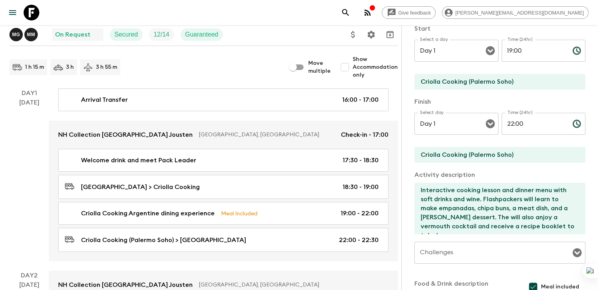
scroll to position [118, 0]
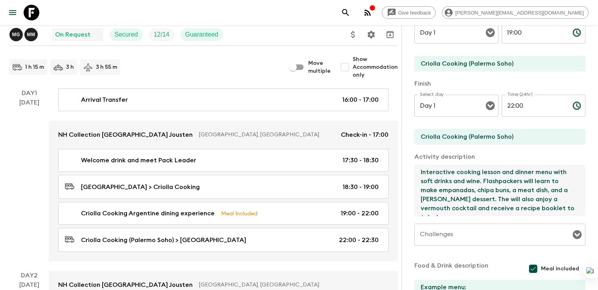
drag, startPoint x: 379, startPoint y: 173, endPoint x: 422, endPoint y: 221, distance: 64.1
click at [422, 221] on div "Activity Title Criolla Cooking Argentine dining experience Start Select a day D…" at bounding box center [500, 147] width 171 height 372
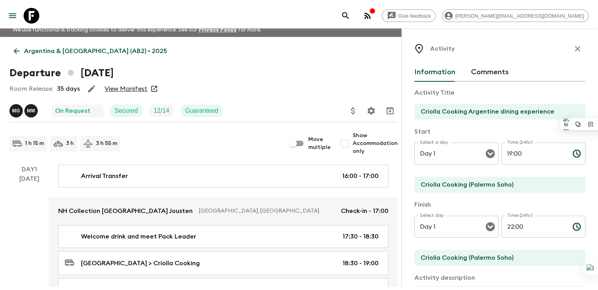
scroll to position [0, 0]
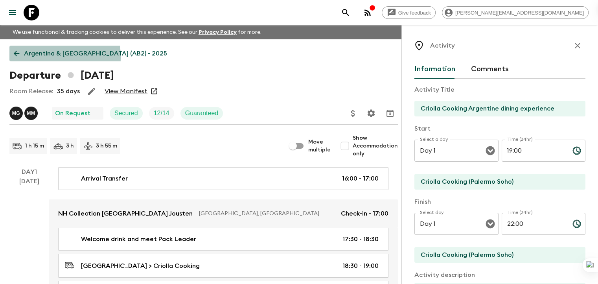
click at [33, 57] on p "Argentina & [GEOGRAPHIC_DATA] (AB2) • 2025" at bounding box center [95, 53] width 143 height 9
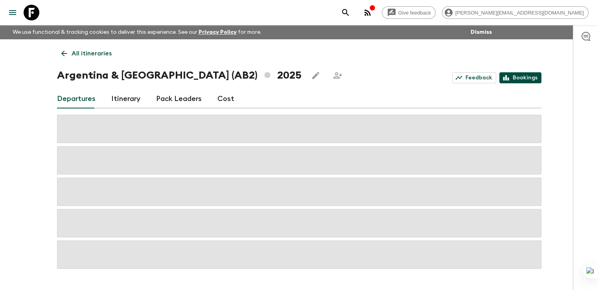
click at [528, 78] on link "Bookings" at bounding box center [520, 77] width 42 height 11
